Goal: Contribute content: Add original content to the website for others to see

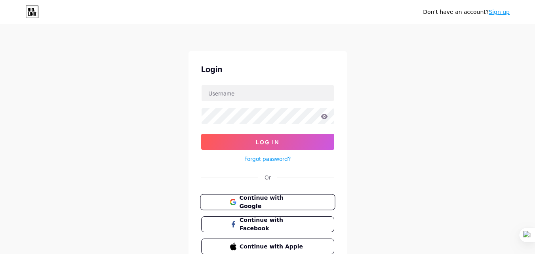
click at [252, 203] on span "Continue with Google" at bounding box center [272, 202] width 66 height 17
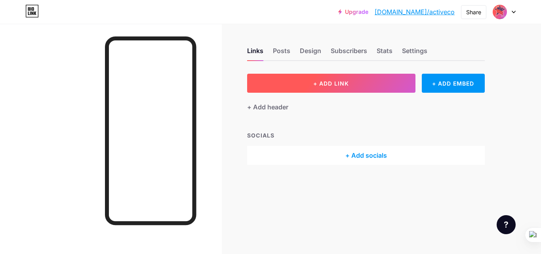
click at [326, 83] on span "+ ADD LINK" at bounding box center [331, 83] width 36 height 7
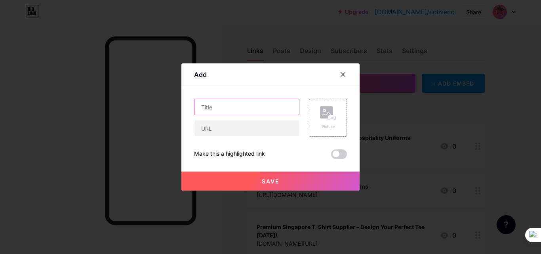
click at [218, 101] on input "text" at bounding box center [246, 107] width 104 height 16
paste input "How to Find the Best Singapore TShirt Supplier – Spotlight on ActiveCool Fashion"
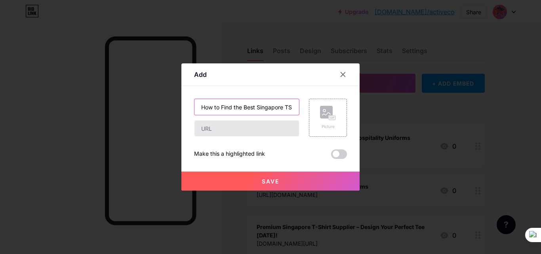
scroll to position [0, 121]
type input "How to Find the Best Singapore TShirt Supplier – Spotlight on ActiveCool Fashion"
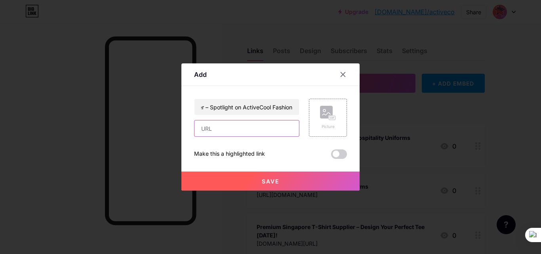
click at [224, 124] on input "text" at bounding box center [246, 128] width 104 height 16
paste input "https://www.globhy.com/article/how-to-find-the-best-singapore-tshirt-supplier-s…"
type input "https://www.globhy.com/article/how-to-find-the-best-singapore-tshirt-supplier-s…"
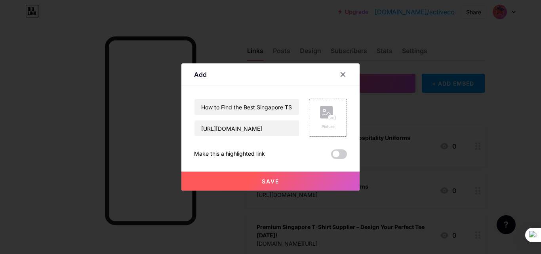
click at [262, 186] on button "Save" at bounding box center [270, 180] width 178 height 19
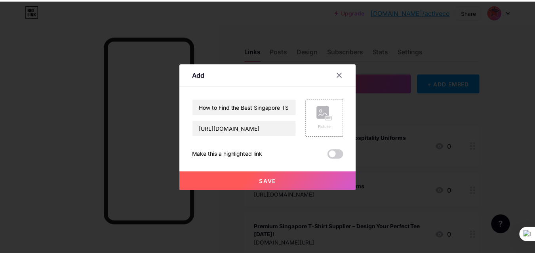
scroll to position [0, 0]
